Goal: Information Seeking & Learning: Compare options

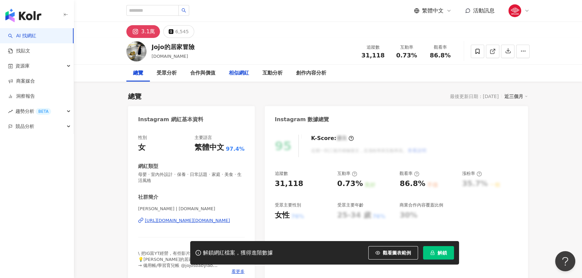
click at [235, 73] on div "相似網紅" at bounding box center [239, 73] width 20 height 8
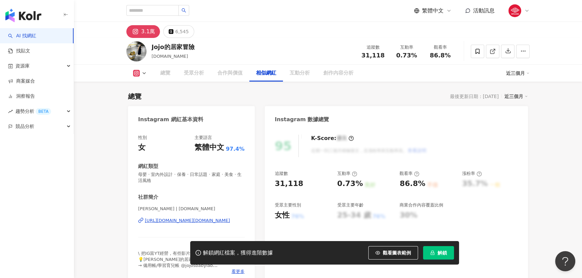
scroll to position [1107, 0]
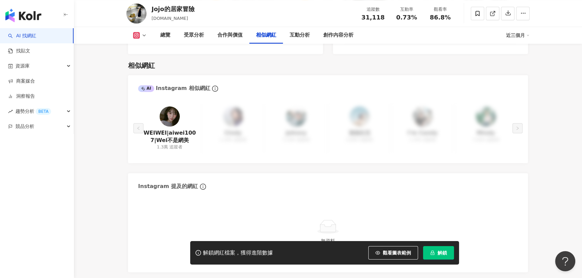
click at [515, 34] on div "近三個月" at bounding box center [518, 35] width 24 height 11
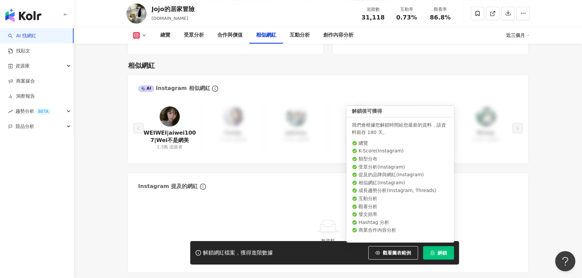
click at [431, 255] on icon "lock" at bounding box center [433, 253] width 4 height 4
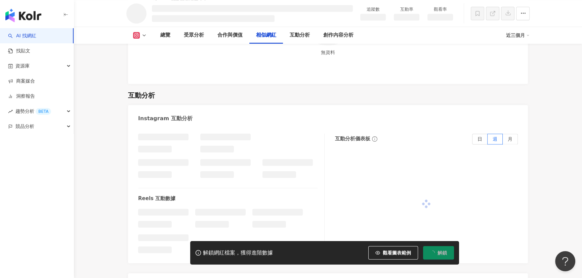
scroll to position [949, 0]
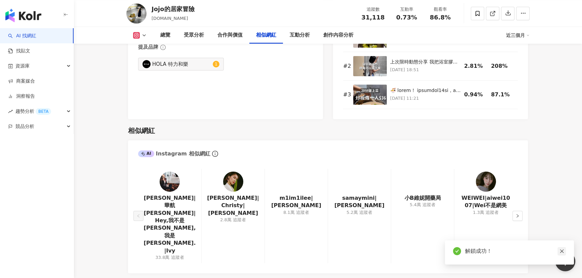
scroll to position [1107, 0]
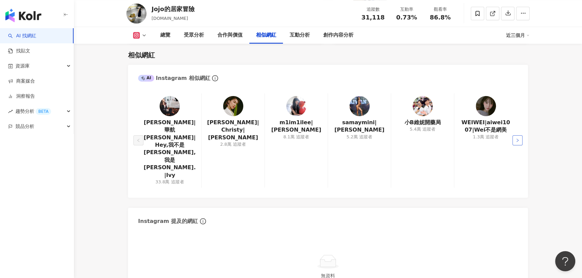
click at [518, 138] on icon "right" at bounding box center [518, 140] width 4 height 4
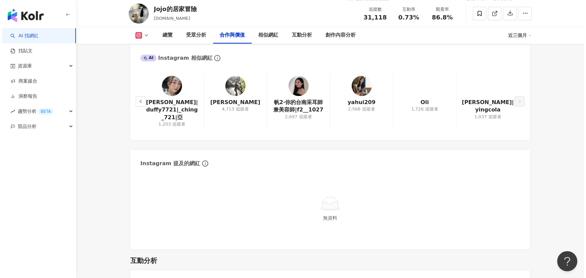
scroll to position [1046, 0]
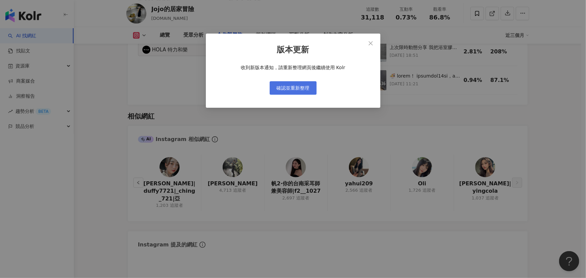
click at [298, 88] on span "確認並重新整理" at bounding box center [293, 87] width 33 height 5
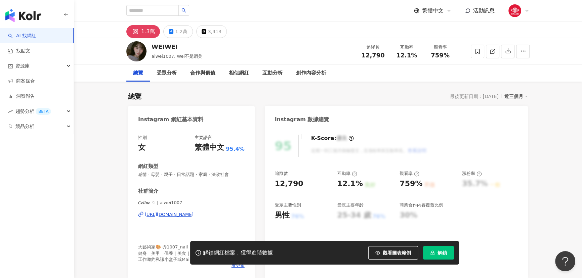
click at [194, 215] on div "[URL][DOMAIN_NAME]" at bounding box center [169, 215] width 49 height 6
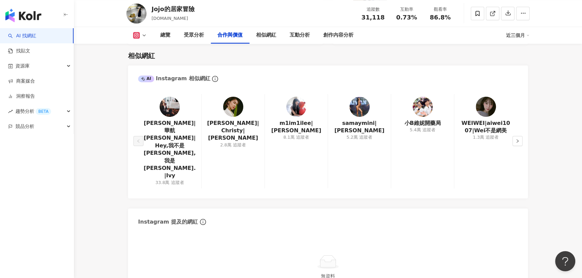
scroll to position [1070, 0]
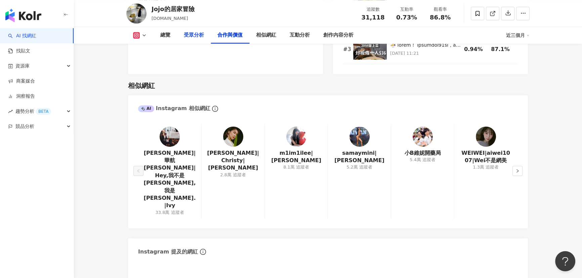
click at [196, 35] on div "受眾分析" at bounding box center [194, 35] width 20 height 8
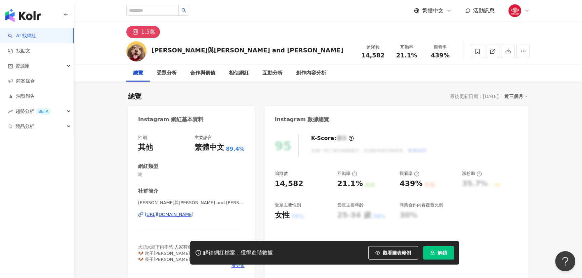
scroll to position [41, 0]
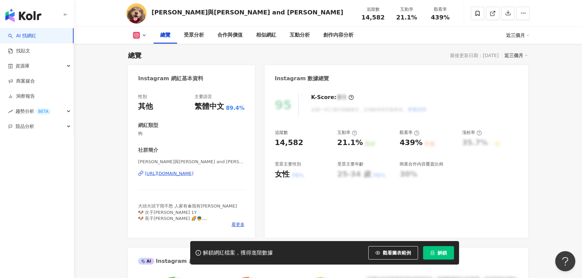
click at [181, 175] on div "[URL][DOMAIN_NAME]" at bounding box center [169, 174] width 49 height 6
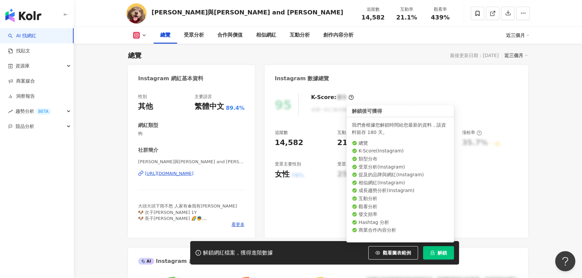
click at [441, 252] on span "解鎖" at bounding box center [442, 252] width 9 height 5
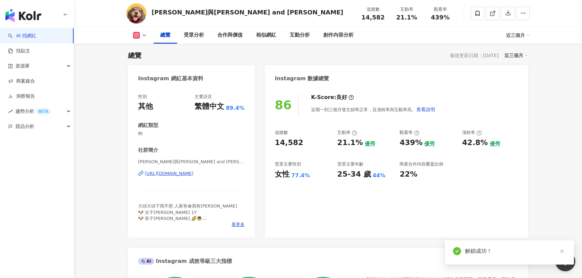
drag, startPoint x: 202, startPoint y: 171, endPoint x: 116, endPoint y: 182, distance: 86.1
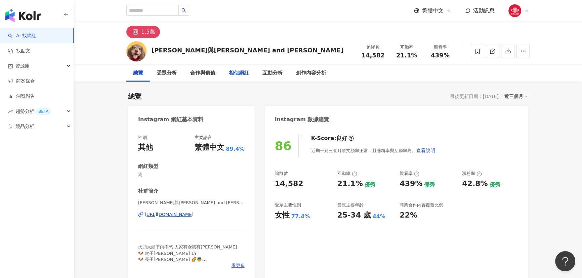
click at [233, 73] on div "相似網紅" at bounding box center [239, 73] width 20 height 8
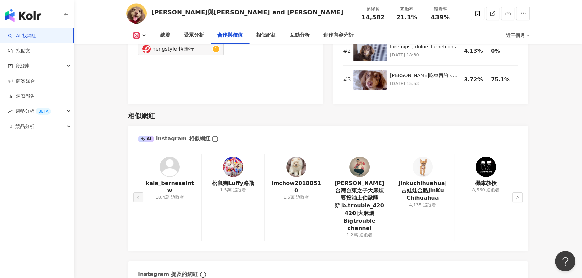
scroll to position [1040, 0]
click at [29, 14] on img "button" at bounding box center [23, 15] width 36 height 13
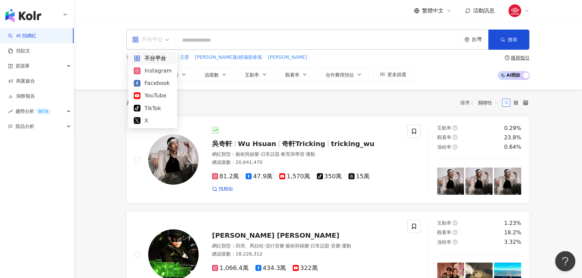
click at [169, 39] on span "不分平台" at bounding box center [150, 39] width 37 height 11
click at [156, 72] on div "Instagram" at bounding box center [153, 71] width 38 height 8
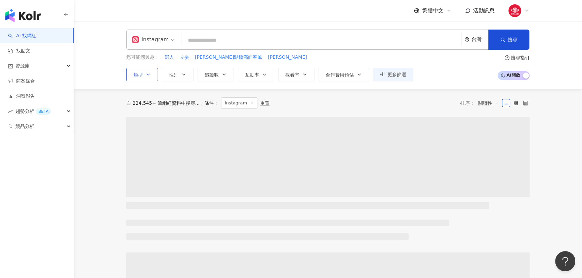
click at [153, 74] on button "類型" at bounding box center [142, 74] width 32 height 13
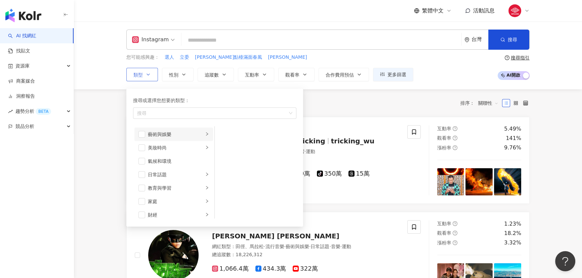
click at [201, 138] on li "藝術與娛樂" at bounding box center [173, 134] width 79 height 13
click at [223, 137] on span "button" at bounding box center [223, 134] width 7 height 7
click at [222, 147] on span "button" at bounding box center [223, 148] width 7 height 7
click at [223, 158] on span "button" at bounding box center [223, 161] width 7 height 7
click at [222, 185] on span "button" at bounding box center [223, 188] width 7 height 7
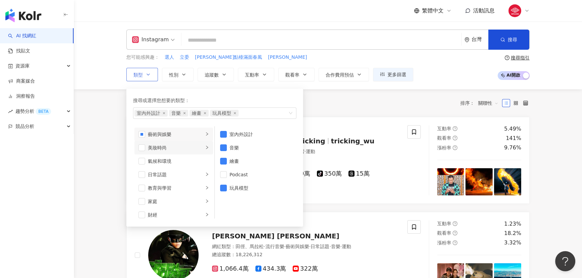
click at [200, 149] on li "美妝時尚" at bounding box center [173, 147] width 79 height 13
click at [225, 214] on span "button" at bounding box center [223, 215] width 7 height 7
click at [199, 173] on li "日常話題" at bounding box center [173, 174] width 79 height 13
click at [196, 191] on div "教育與學習" at bounding box center [176, 188] width 56 height 7
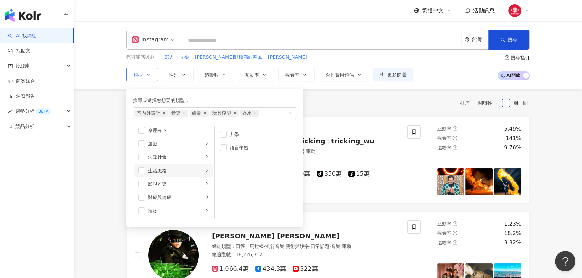
scroll to position [122, 0]
click at [199, 161] on div "生活風格" at bounding box center [176, 160] width 56 height 7
click at [222, 136] on span "button" at bounding box center [223, 134] width 7 height 7
click at [222, 148] on span "button" at bounding box center [223, 148] width 7 height 7
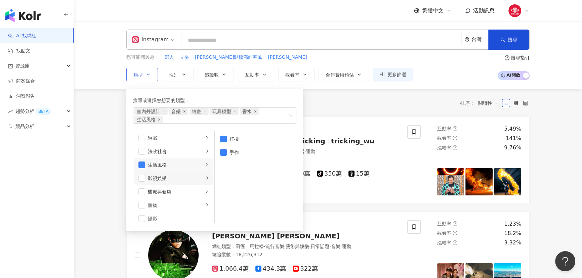
click at [191, 180] on div "影視娛樂" at bounding box center [176, 178] width 56 height 7
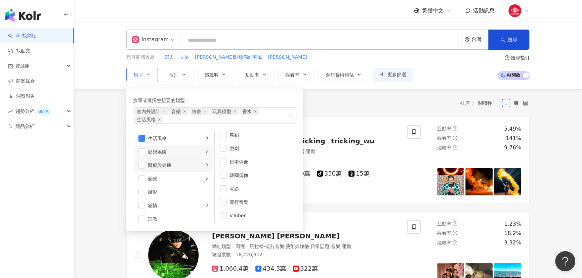
scroll to position [183, 0]
click at [182, 144] on div "寵物" at bounding box center [176, 143] width 56 height 7
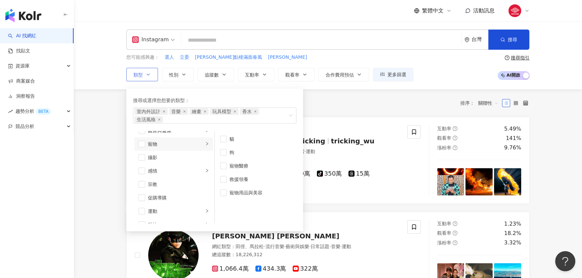
scroll to position [0, 0]
click at [224, 139] on span "button" at bounding box center [223, 139] width 7 height 7
click at [223, 150] on span "button" at bounding box center [223, 152] width 7 height 7
click at [188, 175] on div "科技" at bounding box center [176, 175] width 56 height 7
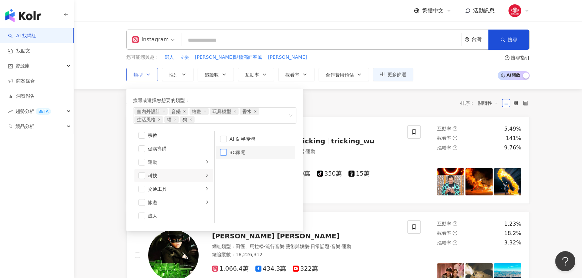
click at [222, 152] on span "button" at bounding box center [223, 152] width 7 height 7
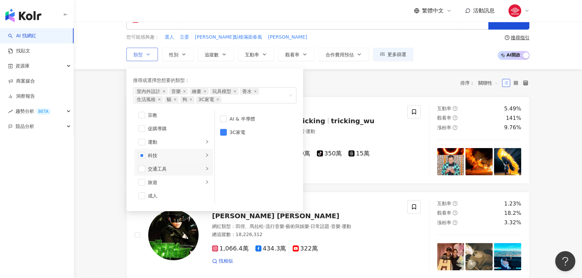
scroll to position [30, 0]
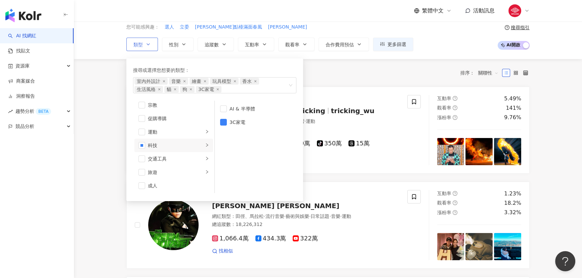
click at [238, 169] on ul "AI & 半導體 3C家電" at bounding box center [256, 147] width 82 height 92
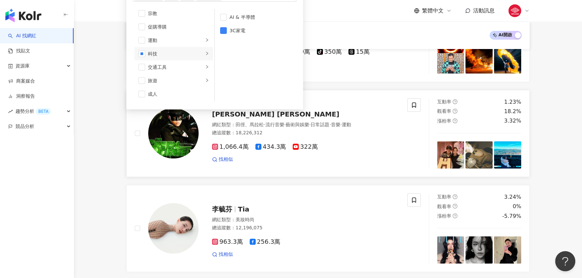
scroll to position [0, 0]
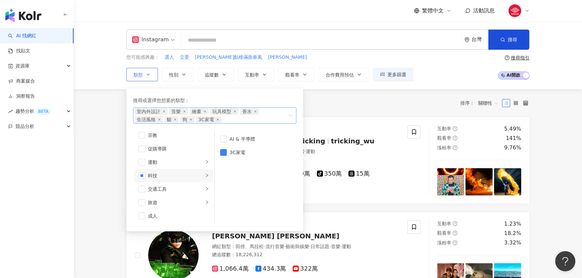
click at [292, 116] on div "室內外設計 音樂 繪畫 玩具模型 香水 生活風格 貓 狗 3C家電" at bounding box center [214, 116] width 163 height 16
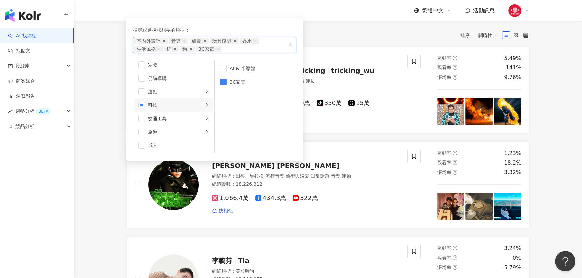
scroll to position [61, 0]
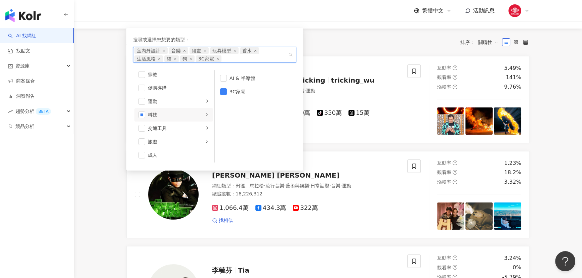
click at [342, 38] on div "共 10,000+ 筆 條件 ： Instagram 重置 排序： 關聯性" at bounding box center [327, 42] width 403 height 11
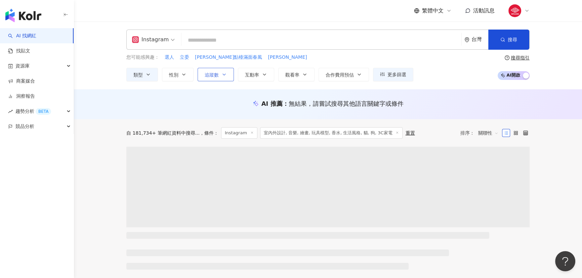
click at [205, 75] on span "追蹤數" at bounding box center [212, 74] width 14 height 5
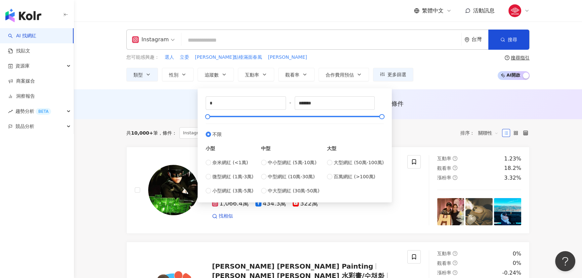
type input "*****"
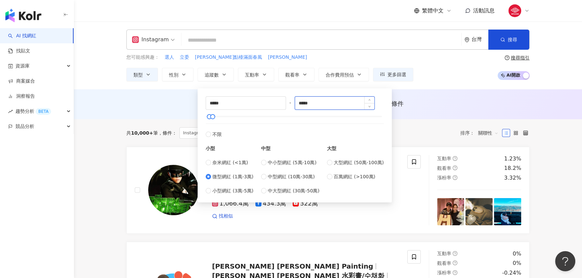
drag, startPoint x: 303, startPoint y: 102, endPoint x: 296, endPoint y: 103, distance: 6.5
click at [296, 103] on input "*****" at bounding box center [335, 103] width 80 height 13
click at [326, 118] on div at bounding box center [295, 117] width 174 height 4
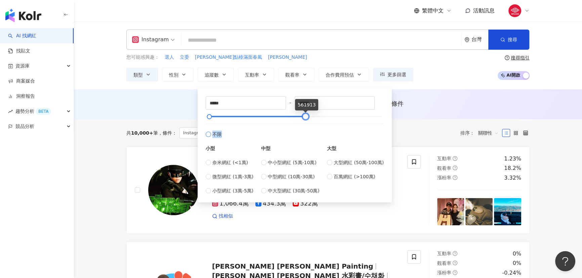
drag, startPoint x: 326, startPoint y: 118, endPoint x: 297, endPoint y: 124, distance: 29.5
click at [303, 121] on div "***** - ****** 不限 小型 奈米網紅 (<1萬) 微型網紅 (1萬-3萬) 小型網紅 (3萬-5萬) 中型 中小型網紅 (5萬-10萬) 中型網…" at bounding box center [295, 145] width 178 height 98
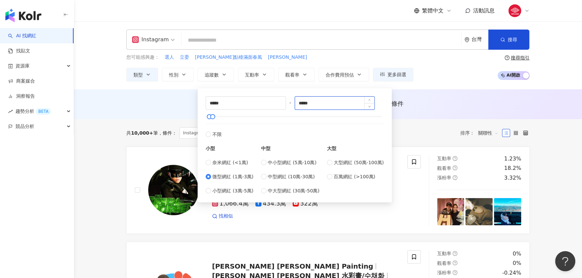
click at [301, 103] on input "*****" at bounding box center [335, 103] width 80 height 13
type input "*****"
click at [364, 89] on div "***** - ***** 不限 小型 奈米網紅 (<1萬) 微型網紅 (1萬-3萬) 小型網紅 (3萬-5萬) 中型 中小型網紅 (5萬-10萬) 中型網紅…" at bounding box center [295, 145] width 194 height 114
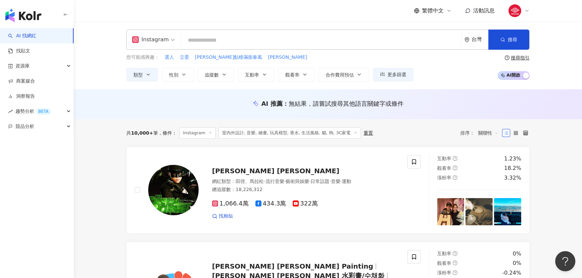
click at [433, 95] on div "AI 推薦 ： 無結果，請嘗試搜尋其他語言關鍵字或條件" at bounding box center [328, 104] width 508 height 30
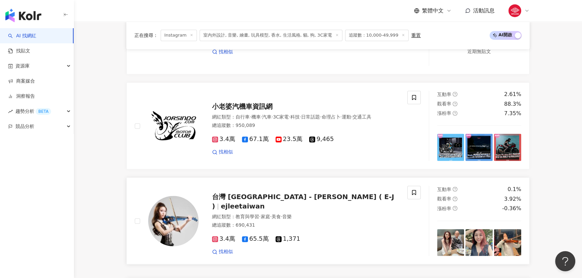
scroll to position [1314, 0]
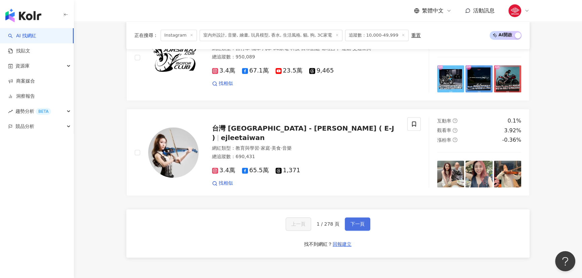
click at [352, 217] on button "下一頁" at bounding box center [358, 223] width 26 height 13
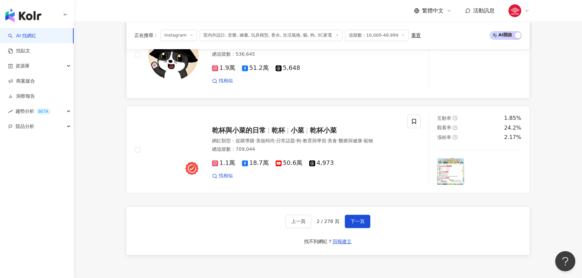
scroll to position [1250, 0]
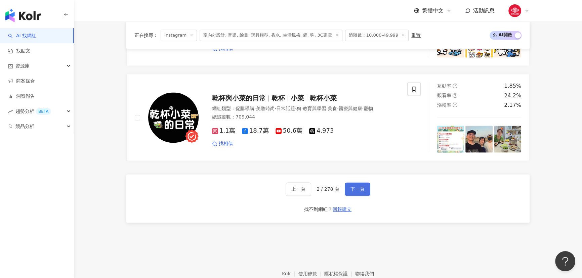
click at [358, 195] on button "下一頁" at bounding box center [358, 188] width 26 height 13
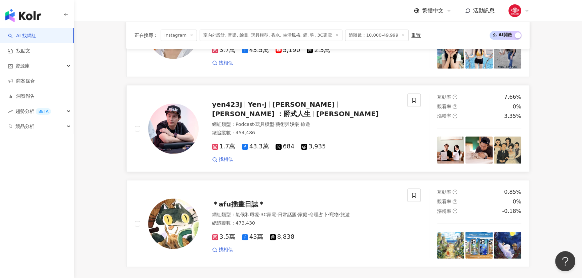
scroll to position [1186, 0]
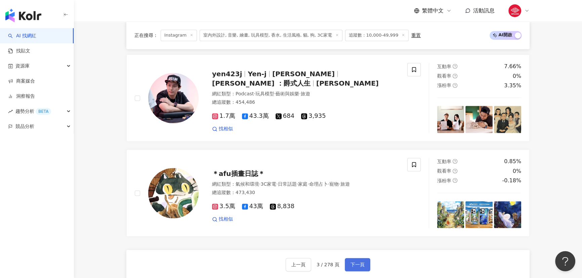
click at [366, 258] on button "下一頁" at bounding box center [358, 264] width 26 height 13
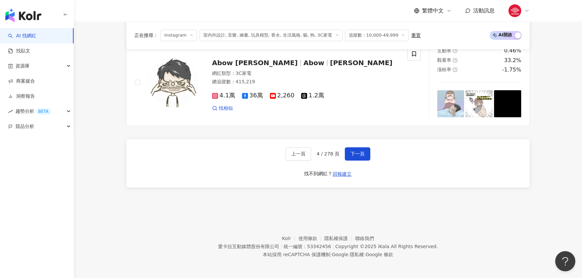
scroll to position [1284, 0]
click at [352, 159] on button "下一頁" at bounding box center [358, 153] width 26 height 13
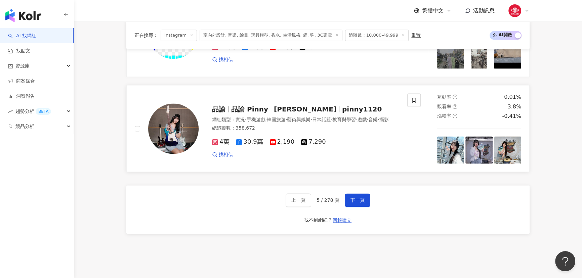
scroll to position [1254, 0]
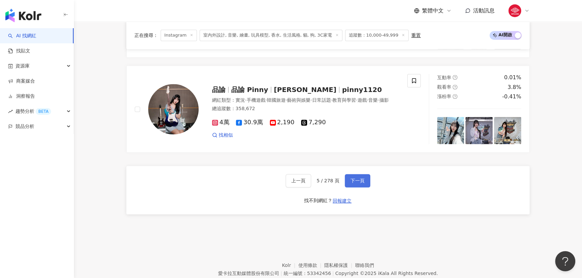
click at [353, 181] on span "下一頁" at bounding box center [358, 180] width 14 height 5
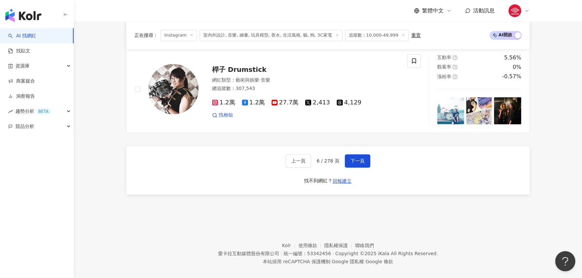
scroll to position [1299, 0]
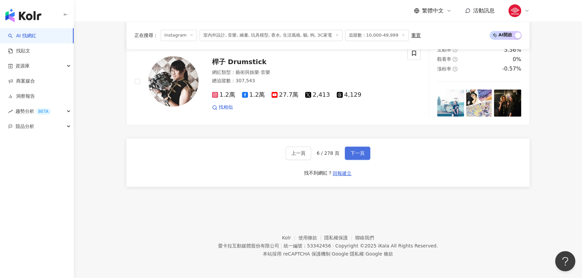
click at [354, 156] on span "下一頁" at bounding box center [358, 153] width 14 height 5
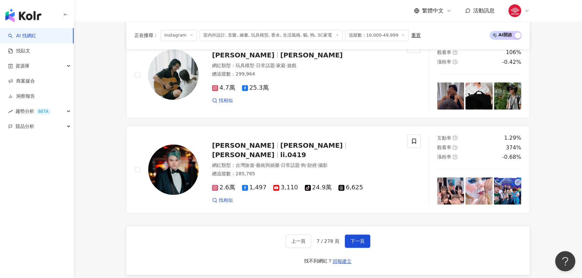
scroll to position [1193, 0]
click at [361, 243] on span "下一頁" at bounding box center [358, 241] width 14 height 5
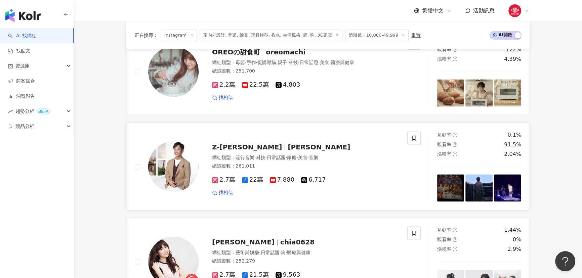
scroll to position [1182, 0]
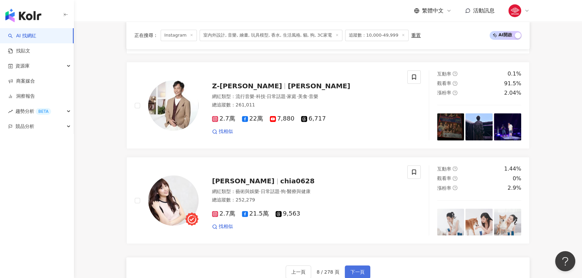
click at [357, 275] on span "下一頁" at bounding box center [358, 272] width 14 height 5
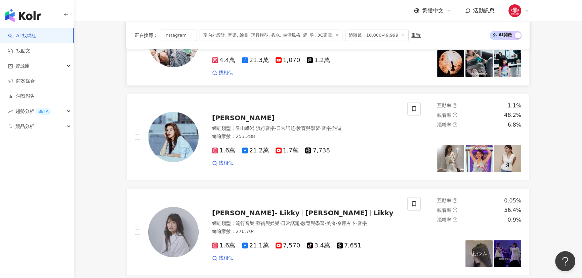
scroll to position [727, 0]
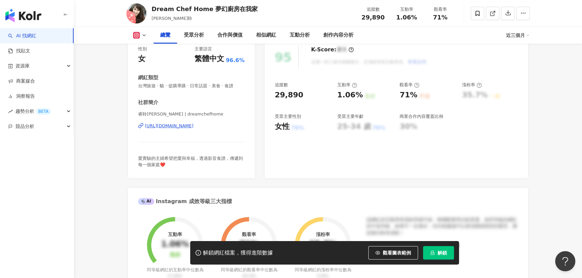
scroll to position [91, 0]
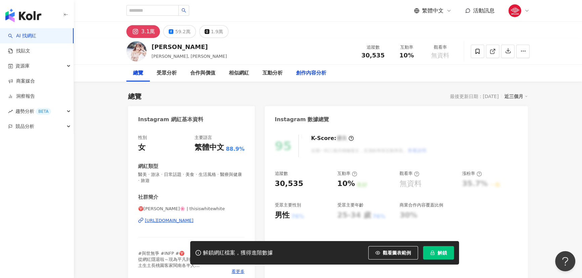
scroll to position [91, 0]
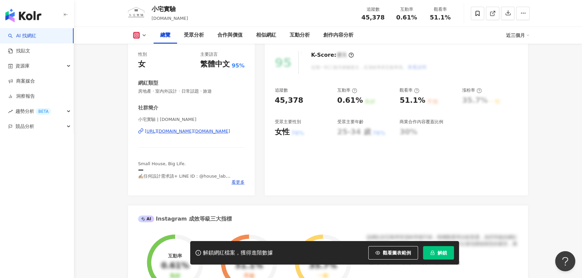
scroll to position [91, 0]
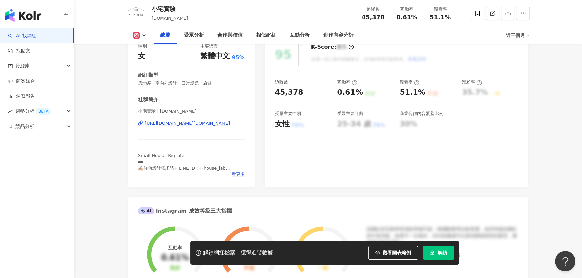
click at [199, 126] on div "小宅實驗 | houselabdesign.tw https://www.instagram.com/houselabdesign.tw/" at bounding box center [191, 128] width 107 height 39
click at [199, 124] on div "https://www.instagram.com/houselabdesign.tw/" at bounding box center [187, 123] width 85 height 6
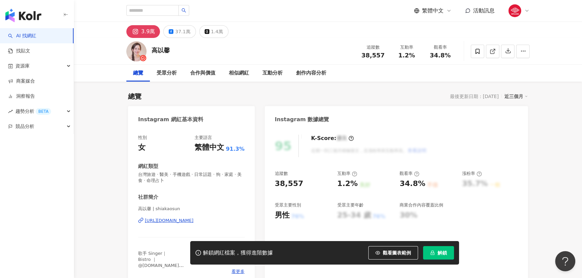
click at [191, 220] on div "[URL][DOMAIN_NAME]" at bounding box center [169, 221] width 49 height 6
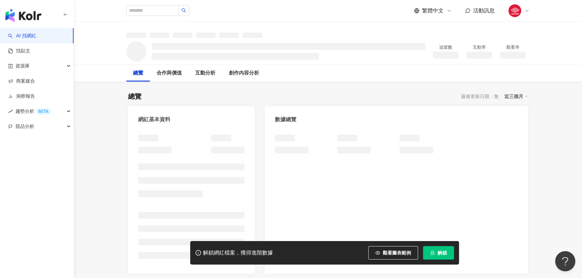
click at [219, 189] on div at bounding box center [191, 199] width 107 height 129
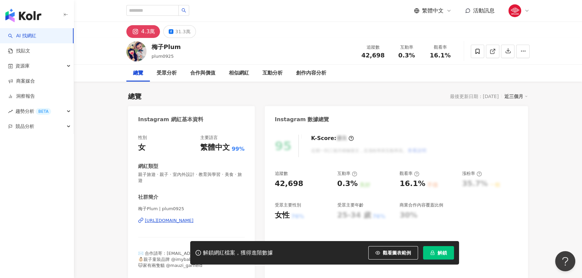
scroll to position [30, 0]
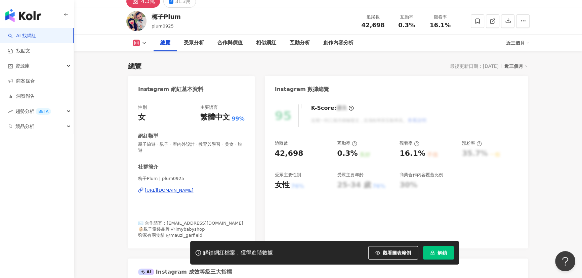
click at [194, 191] on div "https://www.instagram.com/plum0925/" at bounding box center [169, 191] width 49 height 6
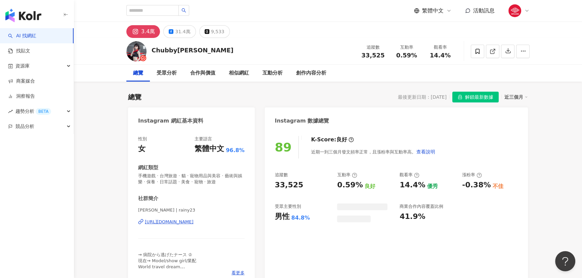
click at [194, 223] on div "[URL][DOMAIN_NAME]" at bounding box center [169, 222] width 49 height 6
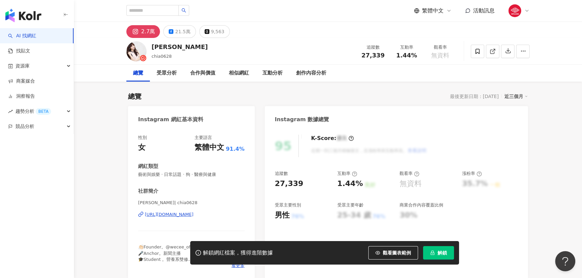
click at [194, 214] on div "https://www.instagram.com/chia0628/" at bounding box center [169, 215] width 49 height 6
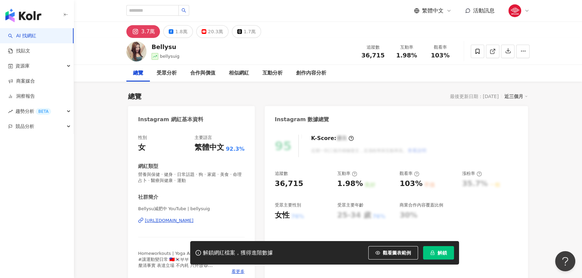
click at [194, 222] on div "[URL][DOMAIN_NAME]" at bounding box center [169, 221] width 49 height 6
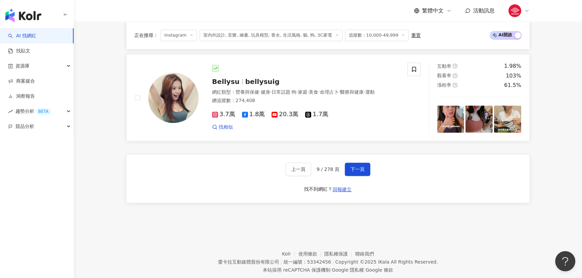
scroll to position [1286, 0]
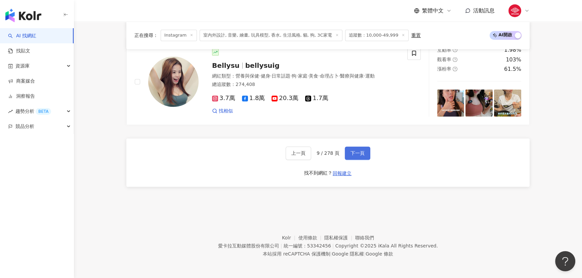
click at [360, 154] on span "下一頁" at bounding box center [358, 153] width 14 height 5
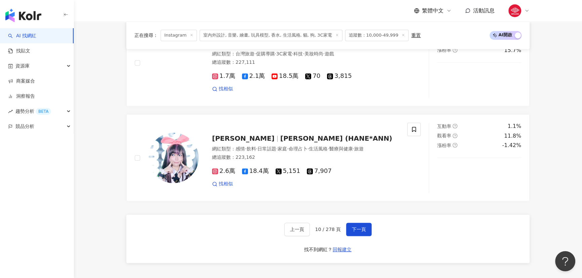
scroll to position [1223, 0]
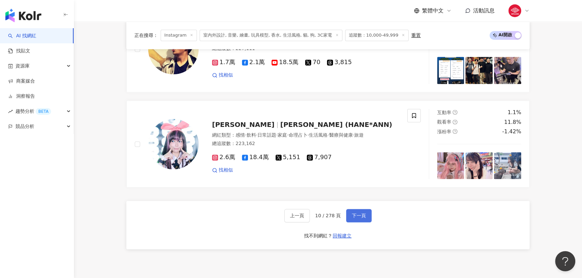
click at [365, 216] on button "下一頁" at bounding box center [359, 215] width 26 height 13
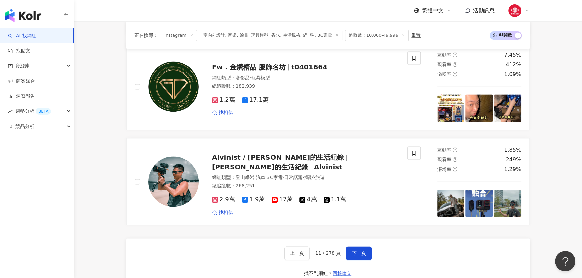
scroll to position [1203, 0]
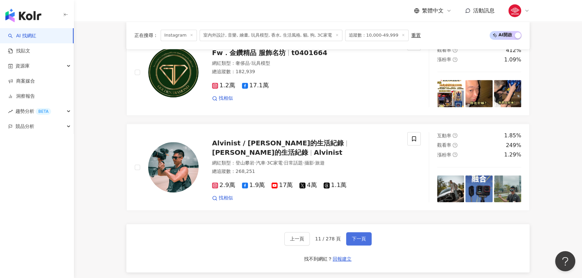
click at [360, 239] on span "下一頁" at bounding box center [359, 238] width 14 height 5
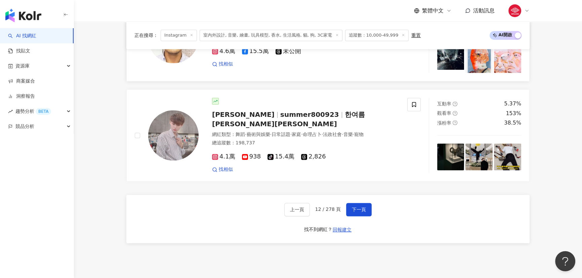
scroll to position [1240, 0]
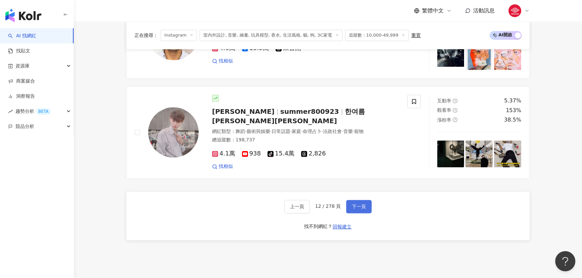
click at [354, 212] on button "下一頁" at bounding box center [359, 206] width 26 height 13
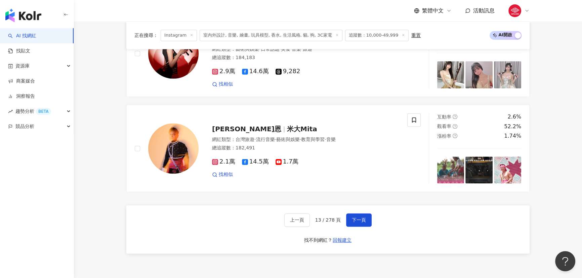
scroll to position [1222, 0]
click at [360, 219] on button "下一頁" at bounding box center [359, 219] width 26 height 13
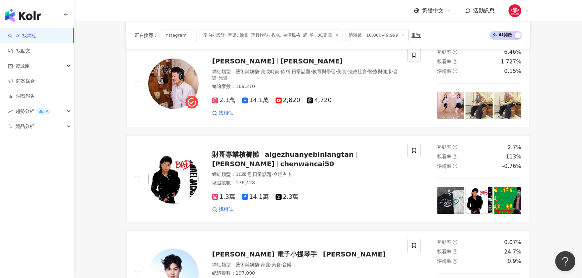
scroll to position [458, 0]
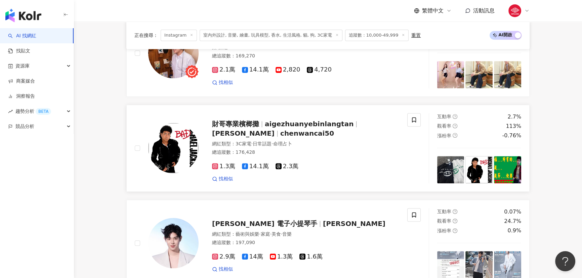
drag, startPoint x: 230, startPoint y: 165, endPoint x: 219, endPoint y: 165, distance: 10.1
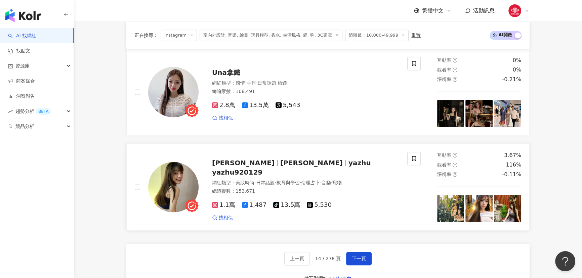
scroll to position [1191, 0]
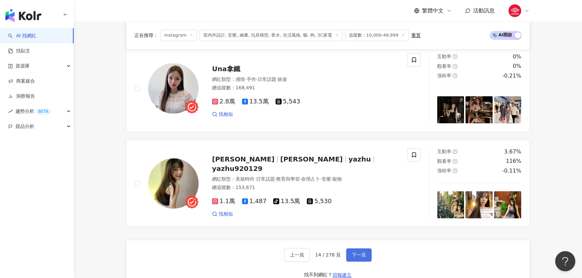
click at [354, 252] on span "下一頁" at bounding box center [359, 254] width 14 height 5
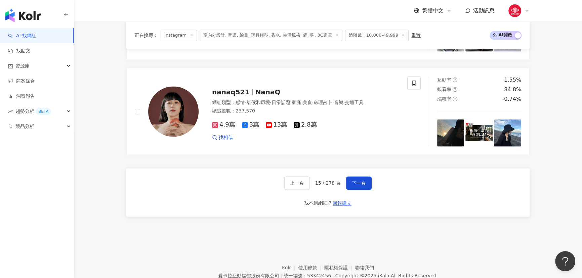
scroll to position [1253, 0]
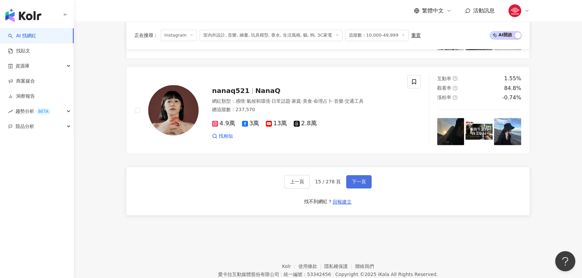
click at [361, 185] on span "下一頁" at bounding box center [359, 181] width 14 height 5
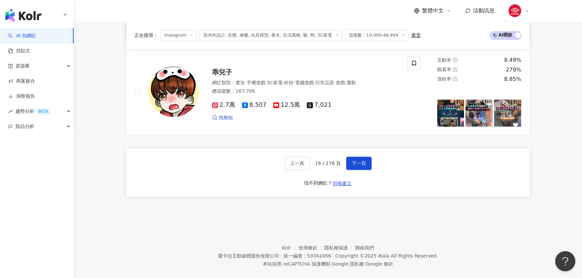
scroll to position [1284, 0]
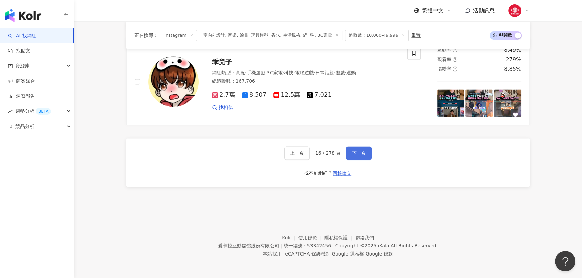
click at [348, 153] on button "下一頁" at bounding box center [359, 153] width 26 height 13
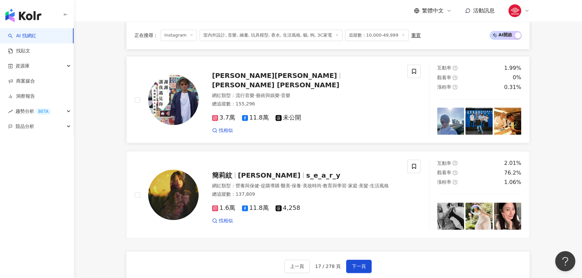
scroll to position [1193, 0]
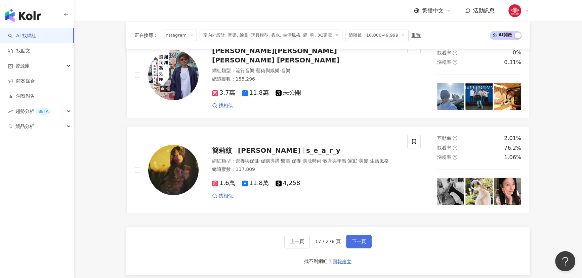
click at [359, 244] on span "下一頁" at bounding box center [359, 241] width 14 height 5
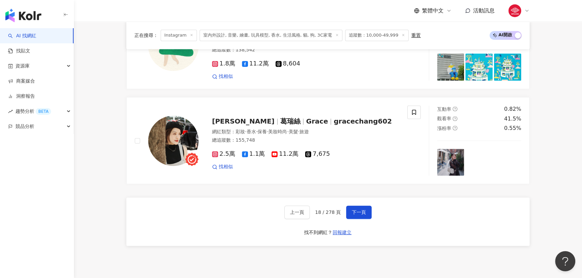
scroll to position [1271, 0]
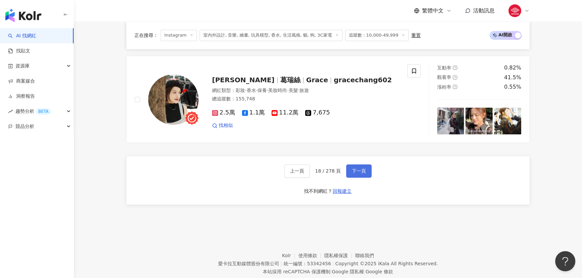
click at [367, 167] on button "下一頁" at bounding box center [359, 170] width 26 height 13
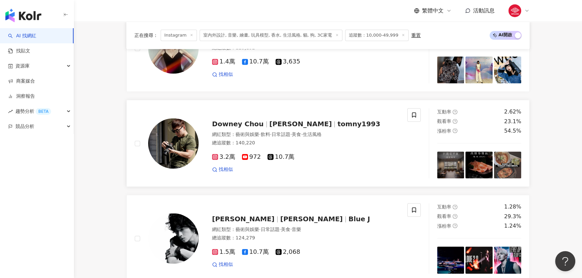
scroll to position [1198, 0]
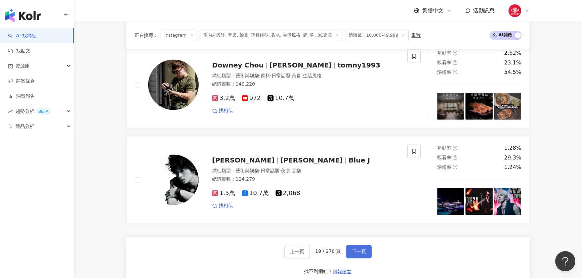
click at [354, 249] on span "下一頁" at bounding box center [359, 251] width 14 height 5
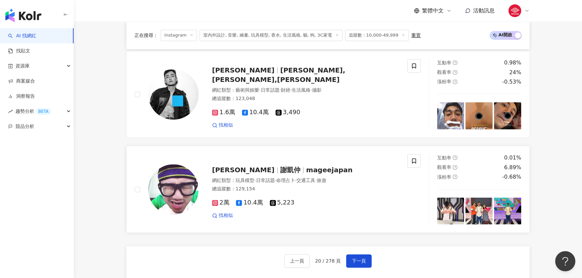
scroll to position [1259, 0]
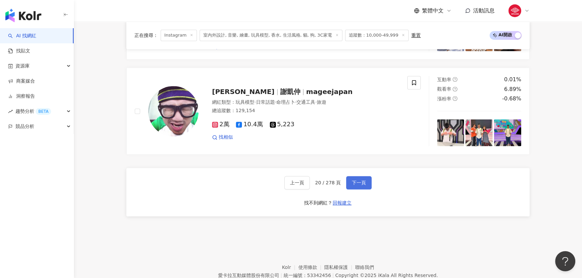
click at [356, 180] on span "下一頁" at bounding box center [359, 182] width 14 height 5
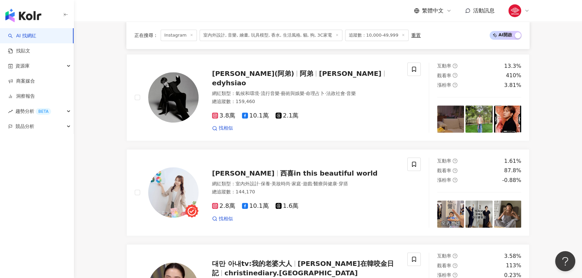
scroll to position [1284, 0]
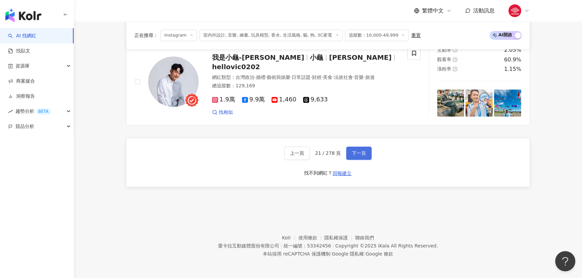
click at [356, 156] on span "下一頁" at bounding box center [359, 153] width 14 height 5
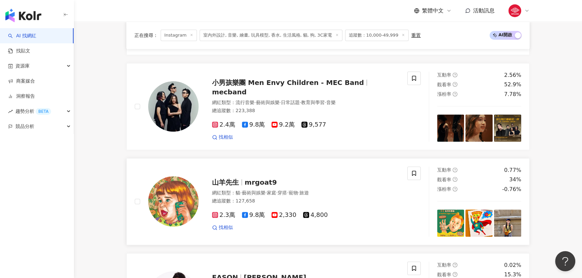
scroll to position [398, 0]
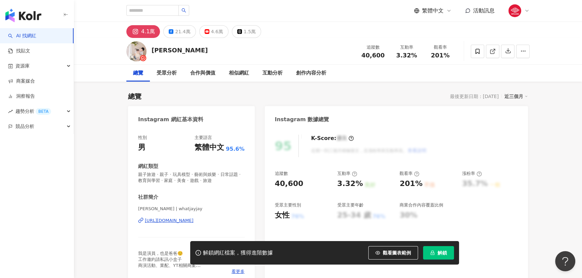
click at [194, 218] on div "https://www.instagram.com/whatjayjay/" at bounding box center [169, 221] width 49 height 6
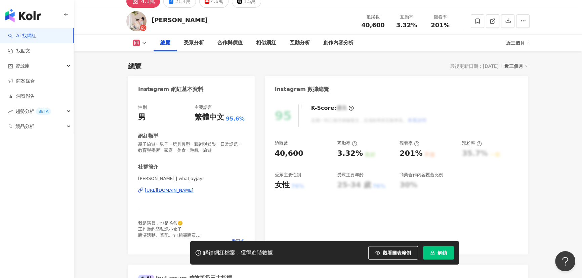
scroll to position [61, 0]
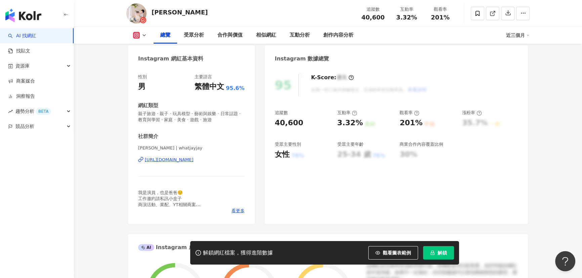
click at [194, 160] on div "https://www.instagram.com/whatjayjay/" at bounding box center [169, 160] width 49 height 6
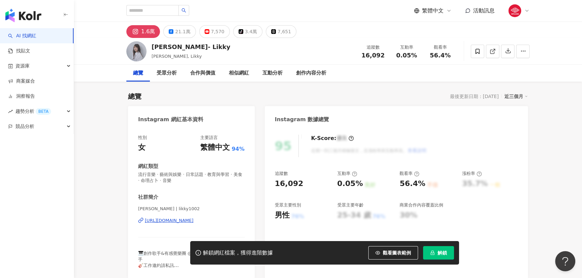
scroll to position [30, 0]
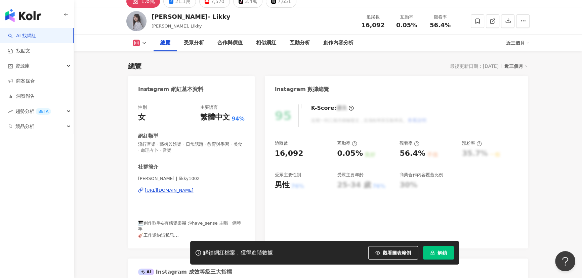
click at [193, 189] on div "[URL][DOMAIN_NAME]" at bounding box center [169, 191] width 49 height 6
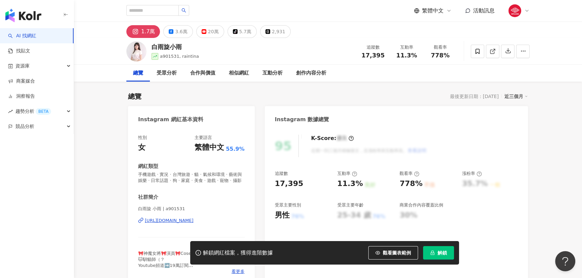
click at [176, 224] on div "[URL][DOMAIN_NAME]" at bounding box center [169, 221] width 49 height 6
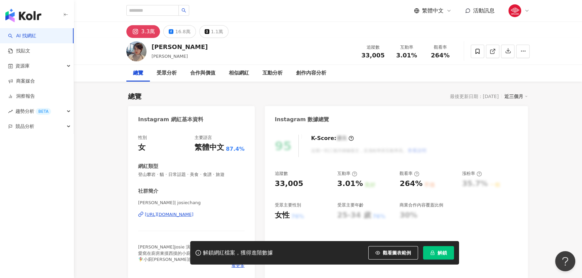
click at [194, 215] on div "[URL][DOMAIN_NAME]" at bounding box center [169, 215] width 49 height 6
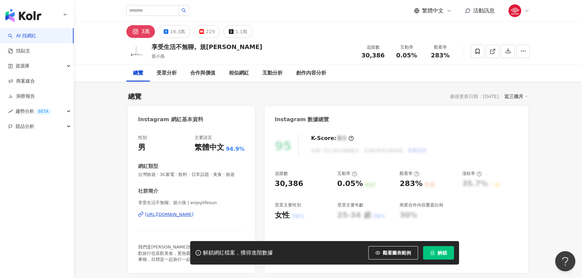
click at [194, 218] on div "https://www.instagram.com/enjoylifesun/" at bounding box center [169, 215] width 49 height 6
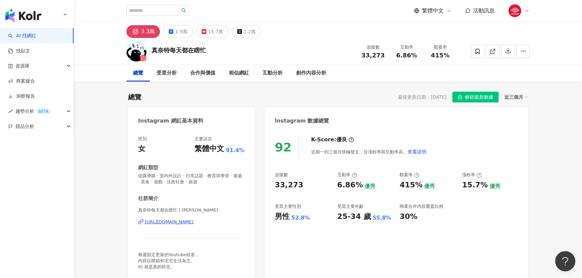
click at [194, 224] on div "https://www.instagram.com/janet_notbusy/" at bounding box center [169, 222] width 49 height 6
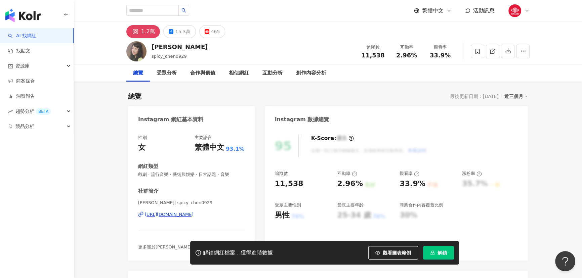
click at [194, 216] on div "[URL][DOMAIN_NAME]" at bounding box center [169, 215] width 49 height 6
click at [171, 216] on div "[URL][DOMAIN_NAME]" at bounding box center [169, 215] width 49 height 6
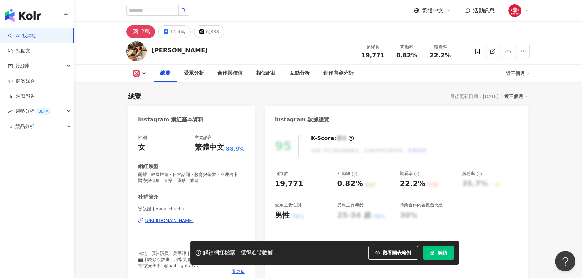
click at [194, 206] on div "徐苡嫚 | mina_chuchu [URL][DOMAIN_NAME]" at bounding box center [191, 225] width 107 height 39
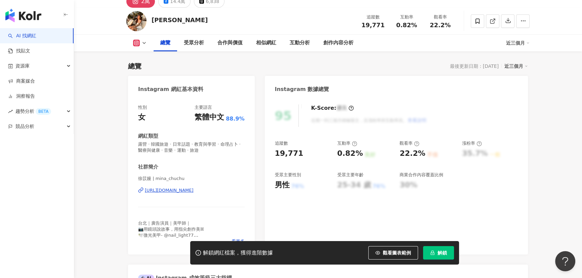
click at [192, 192] on div "https://www.instagram.com/mina_chuchu/" at bounding box center [169, 191] width 49 height 6
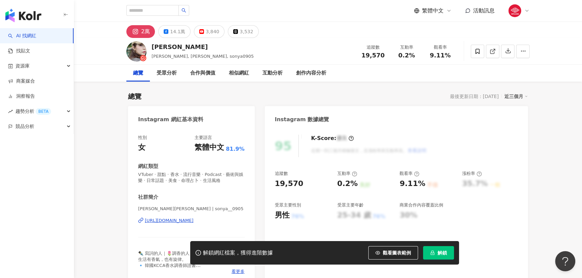
click at [194, 221] on div "https://www.instagram.com/sonya__0905/" at bounding box center [169, 221] width 49 height 6
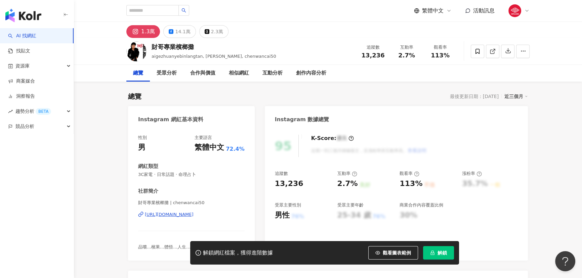
click at [190, 216] on div "https://www.instagram.com/chenwancai50/" at bounding box center [169, 215] width 49 height 6
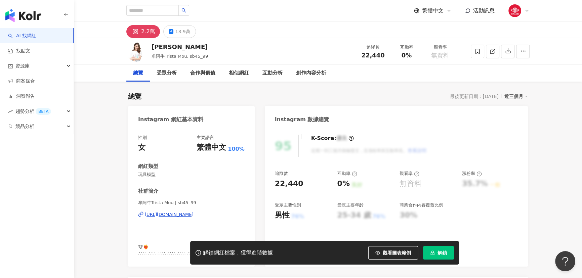
click at [194, 216] on div "[URL][DOMAIN_NAME]" at bounding box center [169, 215] width 49 height 6
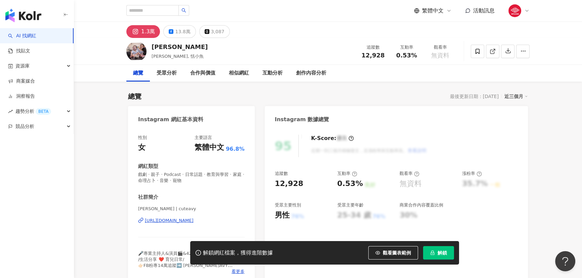
drag, startPoint x: 227, startPoint y: 144, endPoint x: 182, endPoint y: 220, distance: 88.1
click at [182, 220] on div "https://www.instagram.com/cuteavy/" at bounding box center [169, 221] width 49 height 6
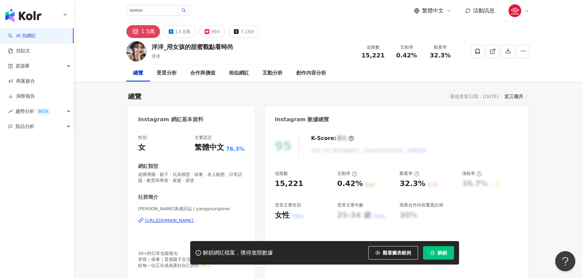
click at [190, 221] on div "https://www.instagram.com/yangyounglove/" at bounding box center [169, 221] width 49 height 6
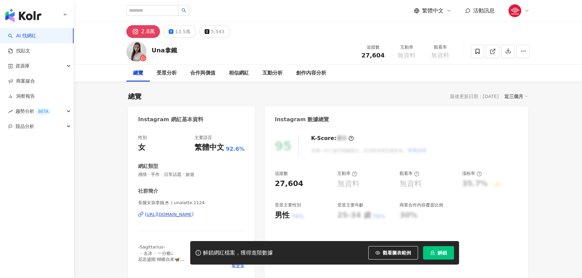
click at [188, 216] on div "[URL][DOMAIN_NAME]" at bounding box center [169, 215] width 49 height 6
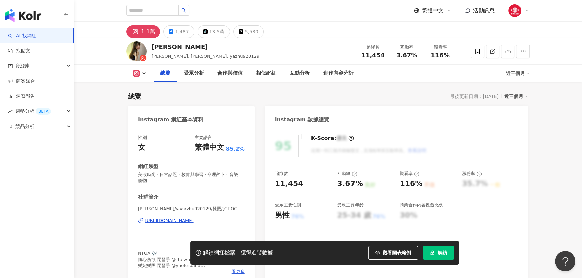
click at [194, 220] on div "https://www.instagram.com/yaaazhu920129/" at bounding box center [169, 221] width 49 height 6
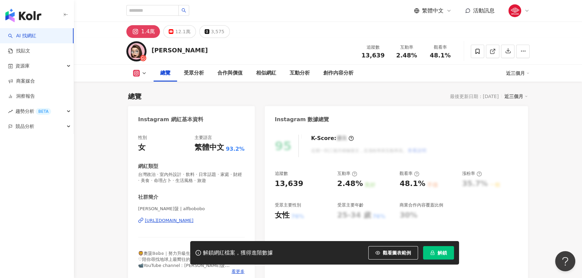
click at [192, 222] on div "https://www.instagram.com/alfbobobo/" at bounding box center [169, 221] width 49 height 6
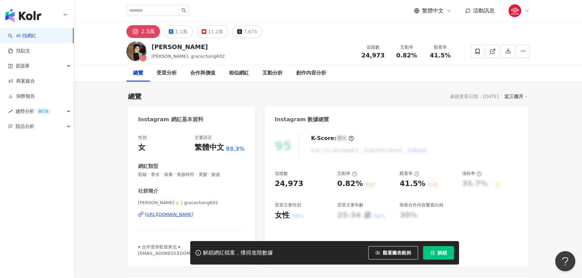
click at [194, 215] on div "https://www.instagram.com/gracechang602/" at bounding box center [169, 215] width 49 height 6
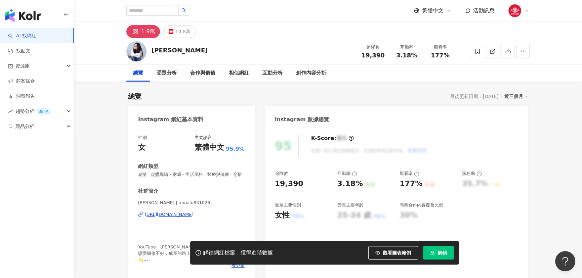
click at [194, 212] on div "[URL][DOMAIN_NAME]" at bounding box center [169, 215] width 49 height 6
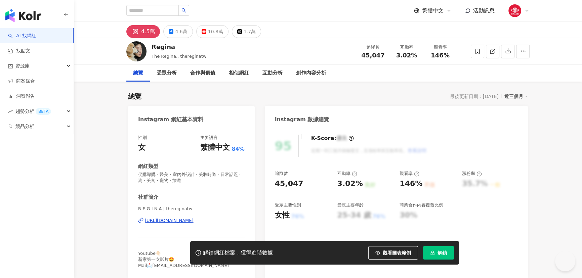
click at [181, 220] on div "https://www.instagram.com/thereginatw/" at bounding box center [169, 221] width 49 height 6
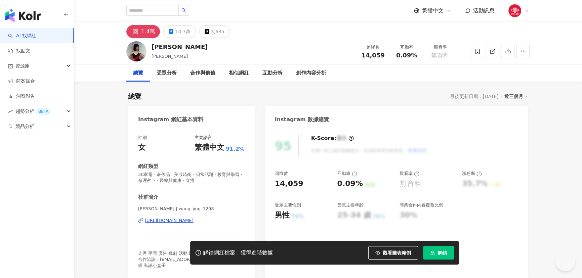
drag, startPoint x: 195, startPoint y: 221, endPoint x: 289, endPoint y: 97, distance: 155.4
click at [194, 221] on div "[URL][DOMAIN_NAME]" at bounding box center [169, 221] width 49 height 6
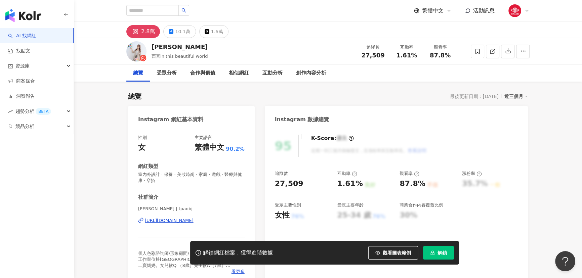
drag, startPoint x: 440, startPoint y: 236, endPoint x: 209, endPoint y: 223, distance: 231.9
click at [194, 223] on div "https://www.instagram.com/tpaobj/" at bounding box center [169, 221] width 49 height 6
click at [194, 218] on div "https://www.instagram.com/tpaobj/" at bounding box center [169, 221] width 49 height 6
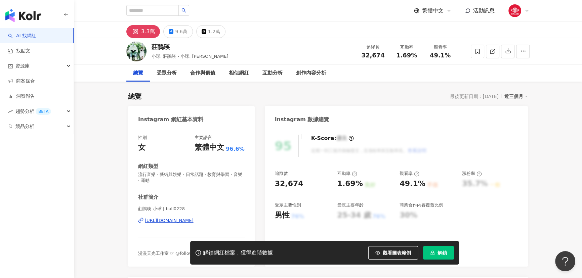
click at [194, 221] on div "https://www.instagram.com/ball0228/" at bounding box center [169, 221] width 49 height 6
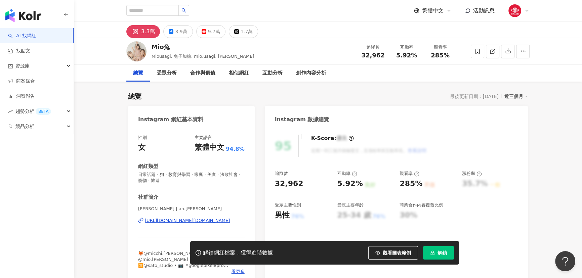
click at [200, 222] on div "https://www.instagram.com/an.sato/" at bounding box center [187, 221] width 85 height 6
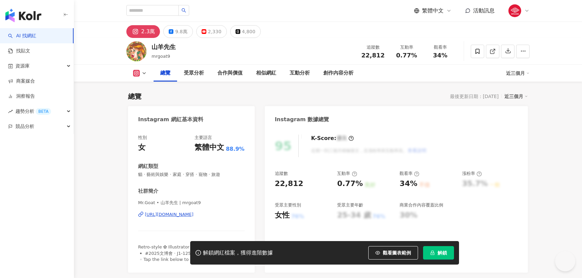
click at [186, 215] on div "[URL][DOMAIN_NAME]" at bounding box center [169, 215] width 49 height 6
